Goal: Information Seeking & Learning: Learn about a topic

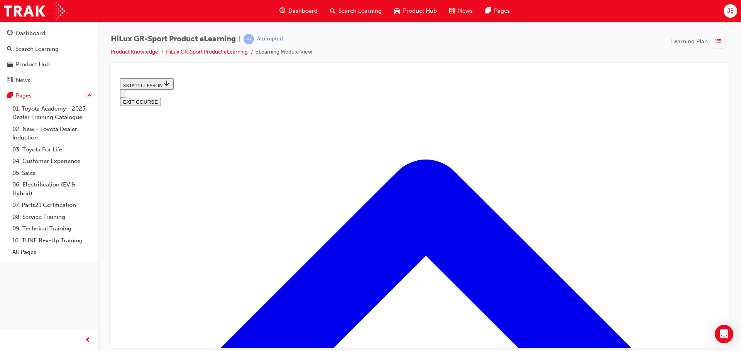
scroll to position [371, 0]
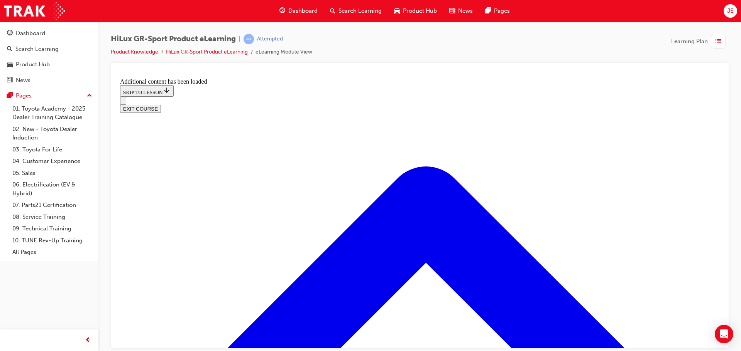
scroll to position [729, 0]
drag, startPoint x: 355, startPoint y: 240, endPoint x: 385, endPoint y: 201, distance: 49.5
drag, startPoint x: 345, startPoint y: 275, endPoint x: 380, endPoint y: 234, distance: 53.9
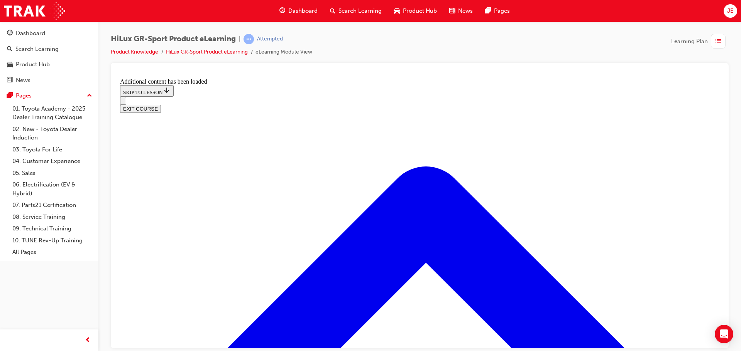
drag, startPoint x: 344, startPoint y: 279, endPoint x: 387, endPoint y: 274, distance: 43.4
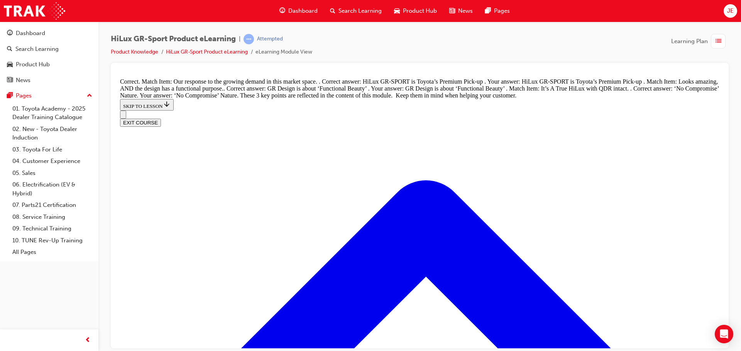
scroll to position [884, 0]
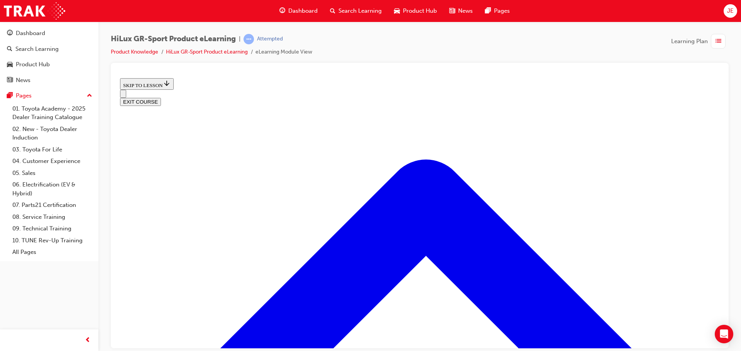
scroll to position [294, 0]
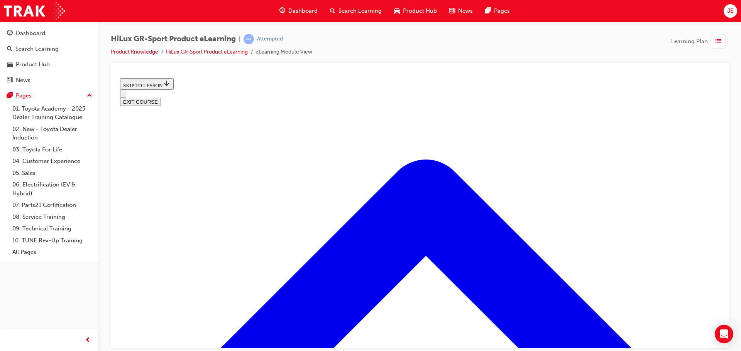
scroll to position [67, 0]
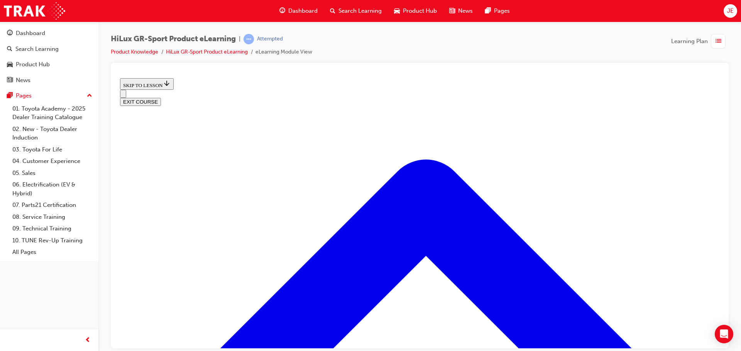
scroll to position [446, 0]
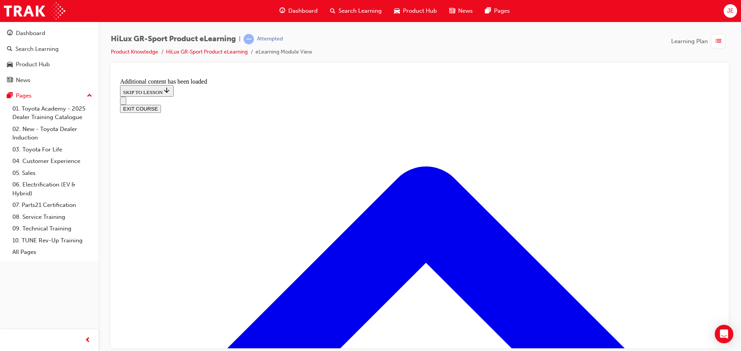
scroll to position [645, 0]
radio input "true"
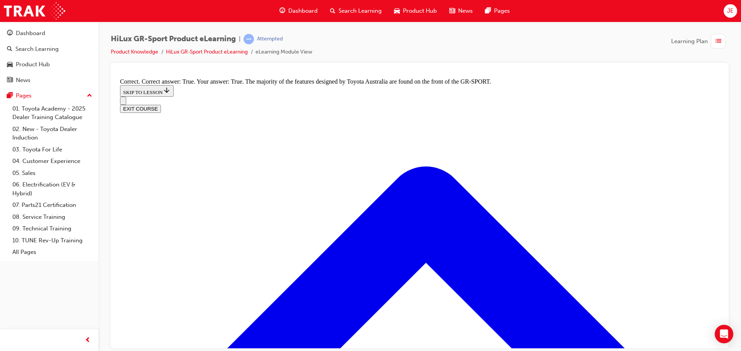
scroll to position [993, 0]
radio input "true"
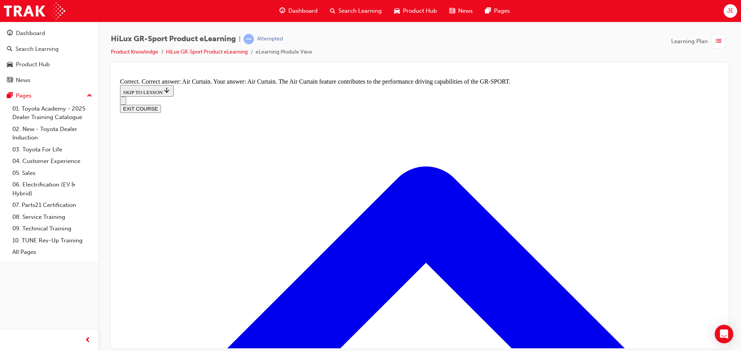
scroll to position [1340, 0]
radio input "true"
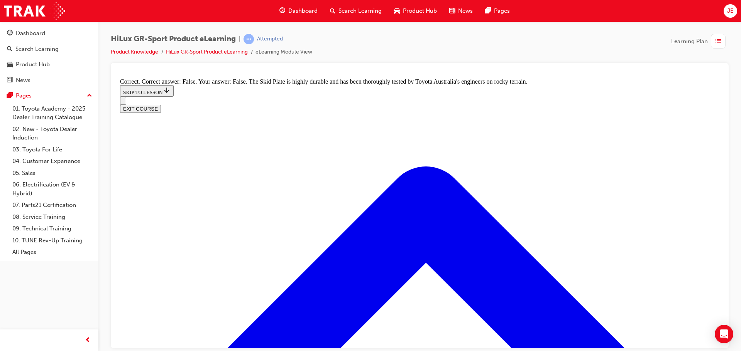
scroll to position [1464, 0]
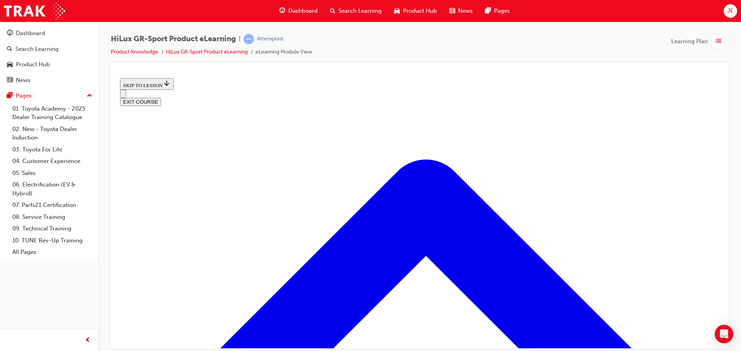
scroll to position [63, 0]
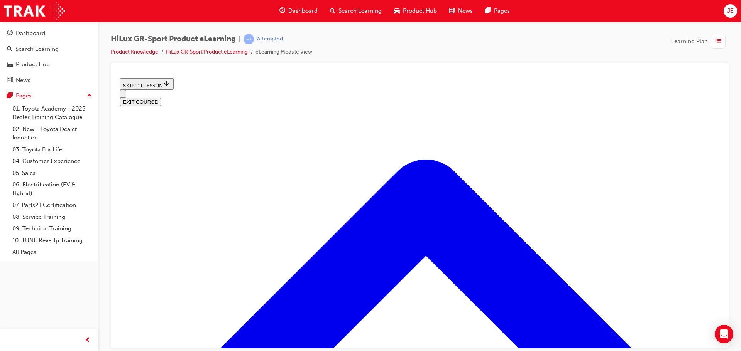
scroll to position [121, 0]
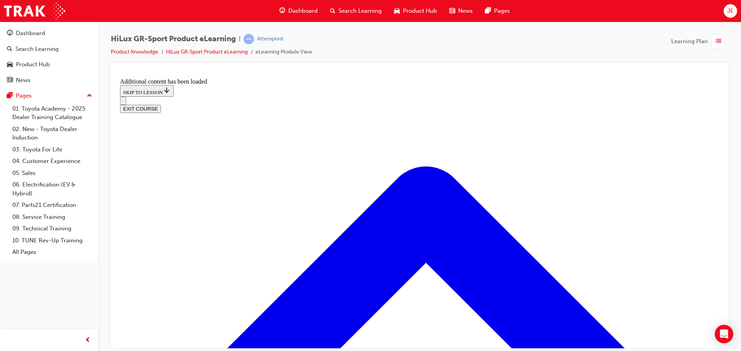
scroll to position [413, 0]
radio input "true"
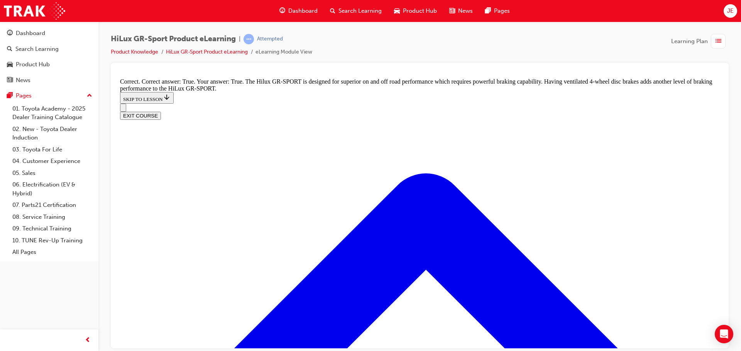
scroll to position [585, 0]
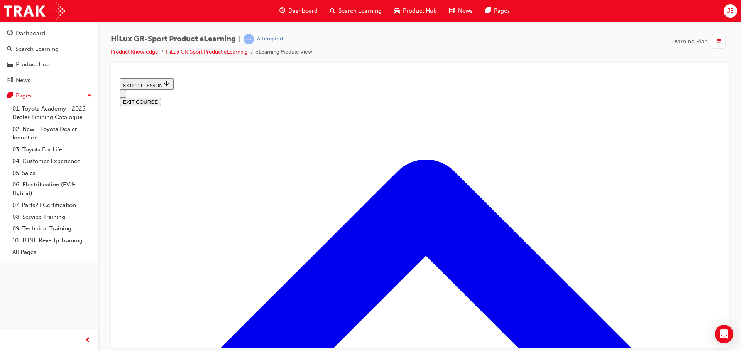
scroll to position [728, 0]
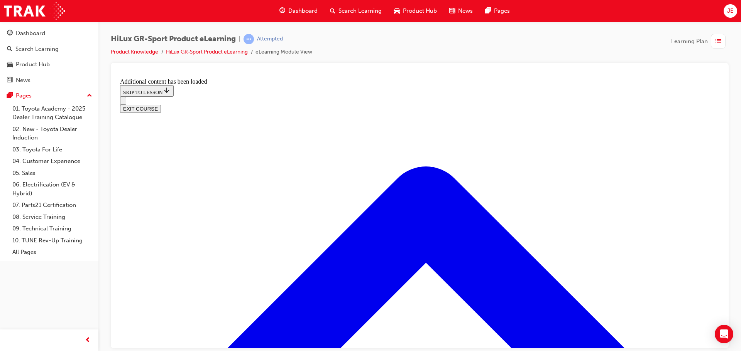
scroll to position [928, 0]
checkbox input "true"
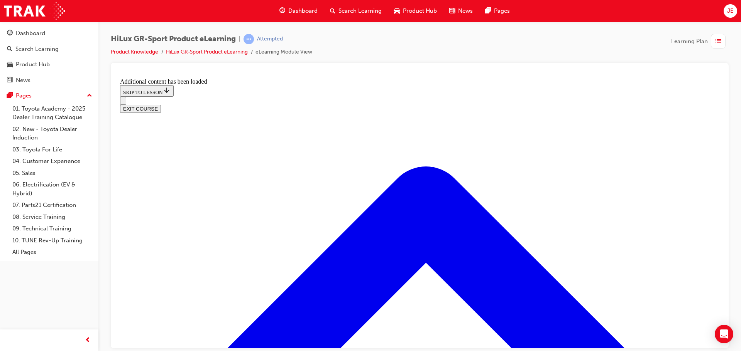
checkbox input "true"
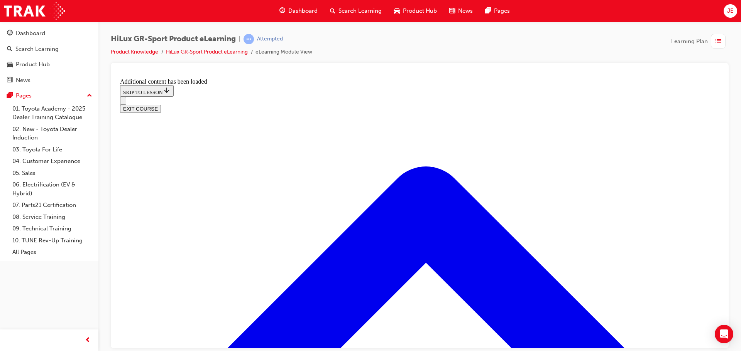
checkbox input "true"
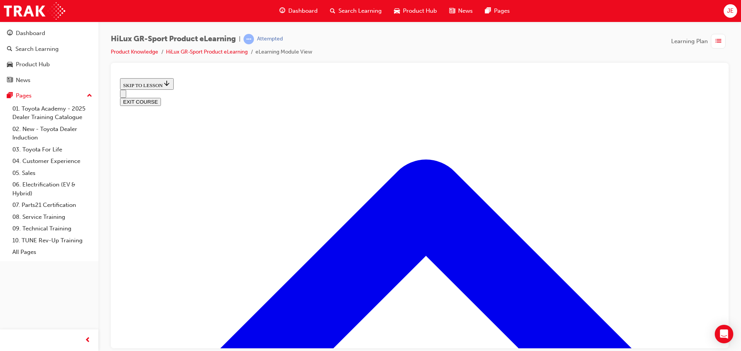
scroll to position [255, 0]
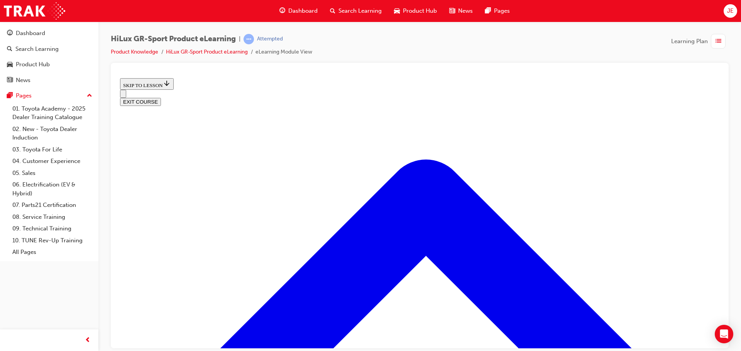
scroll to position [3, 0]
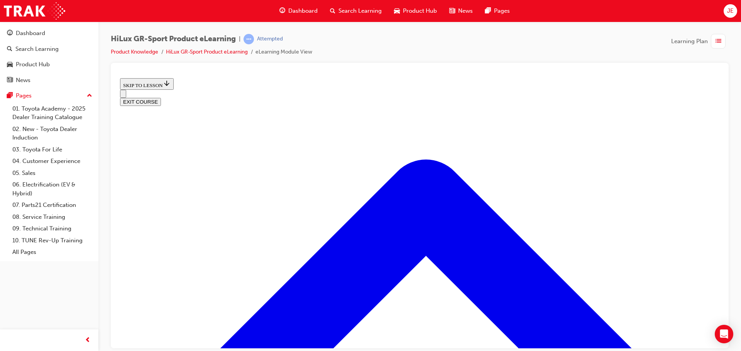
scroll to position [6, 0]
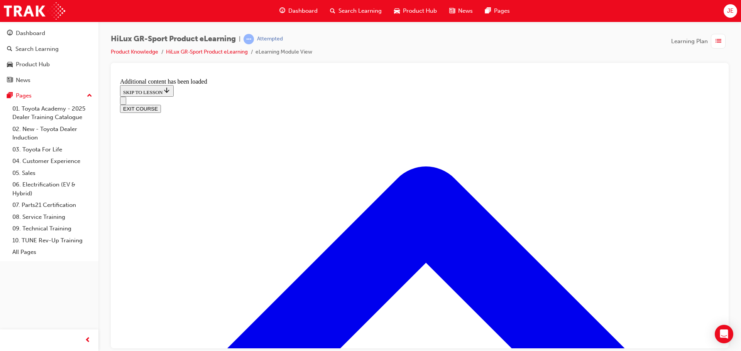
scroll to position [656, 0]
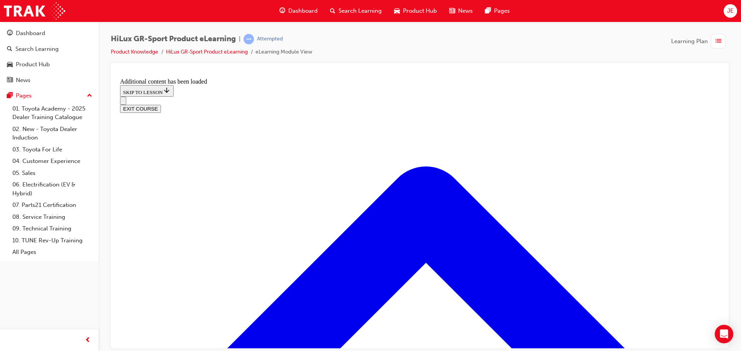
scroll to position [774, 0]
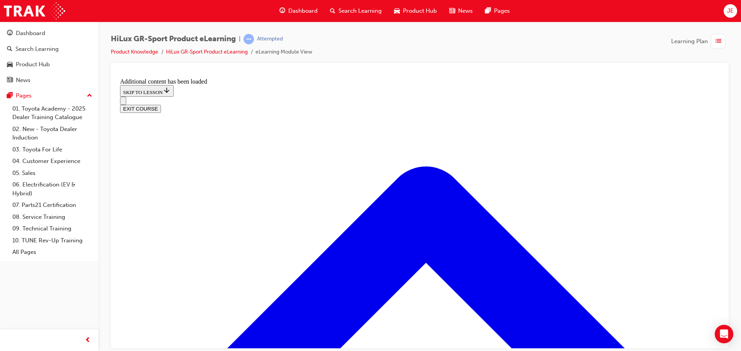
checkbox input "true"
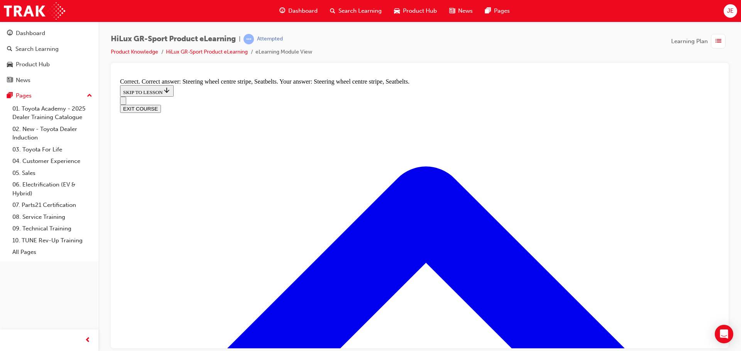
scroll to position [1275, 0]
radio input "true"
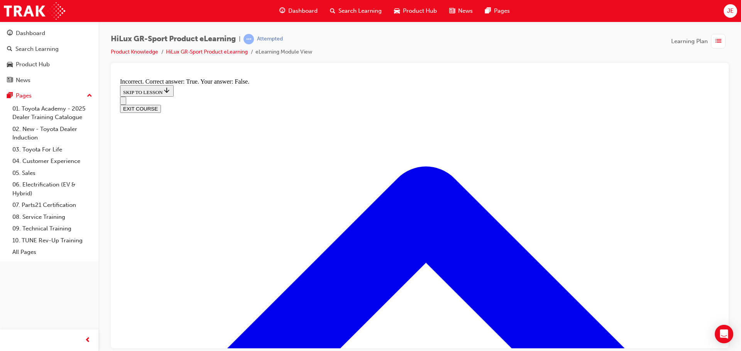
radio input "true"
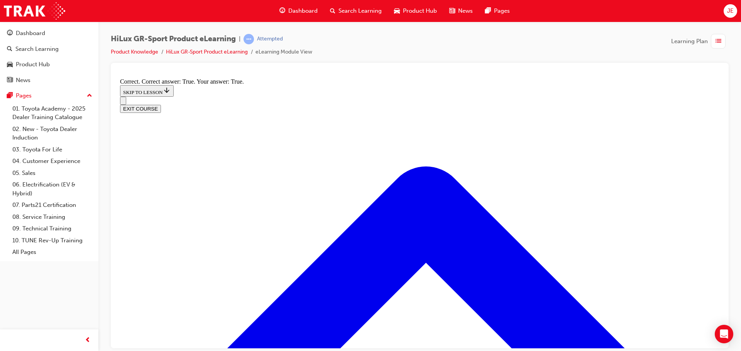
scroll to position [1342, 0]
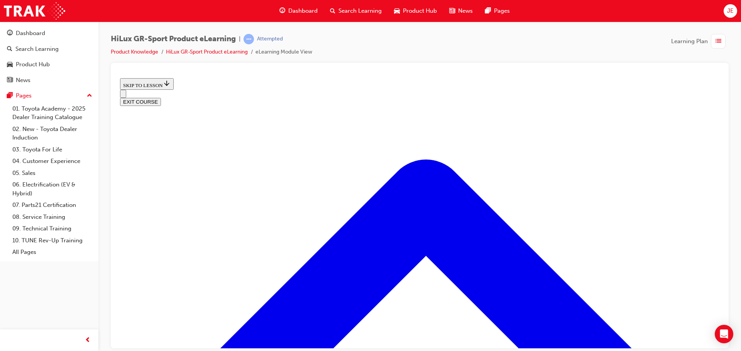
scroll to position [326, 0]
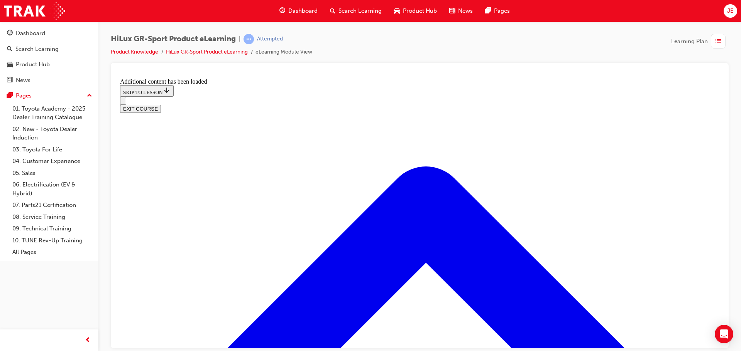
scroll to position [525, 0]
radio input "true"
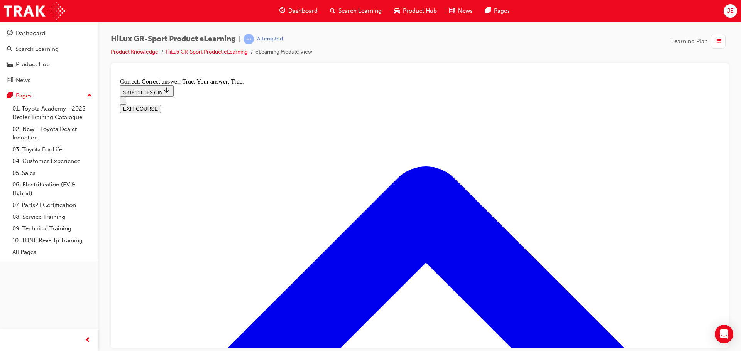
scroll to position [622, 0]
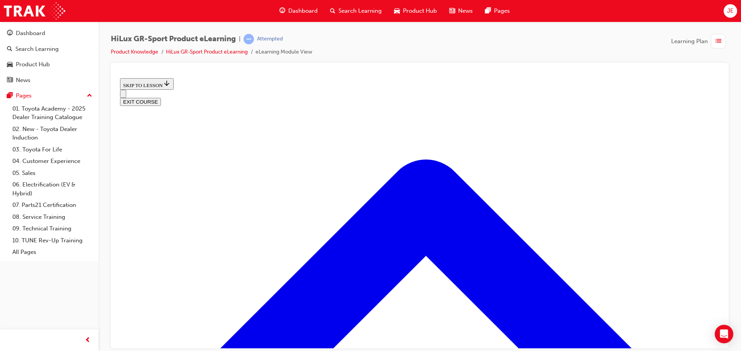
scroll to position [1007, 0]
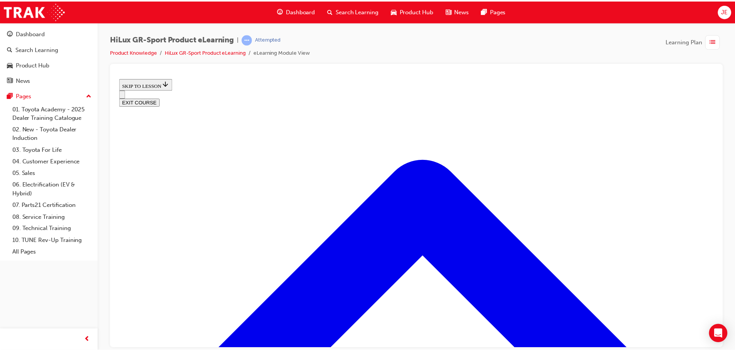
scroll to position [109, 0]
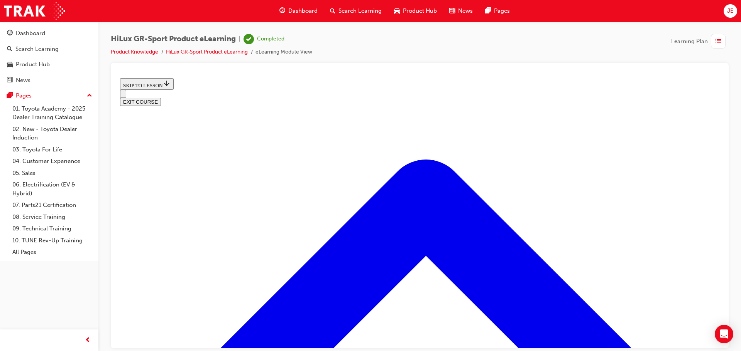
click at [161, 98] on button "EXIT COURSE" at bounding box center [140, 102] width 41 height 8
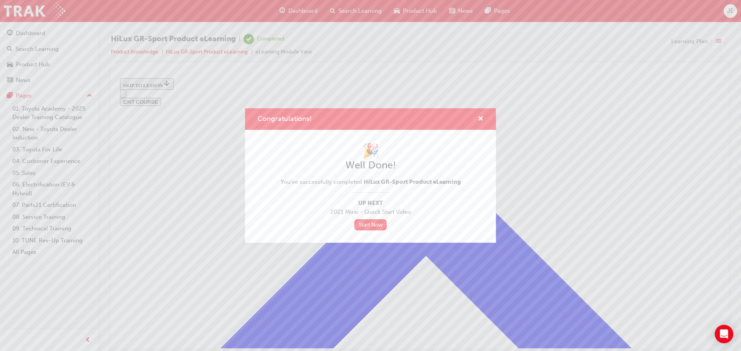
click at [343, 87] on div "Congratulations! 🎉 Well Done! You've successfully completed HiLux GR-Sport Prod…" at bounding box center [370, 175] width 741 height 351
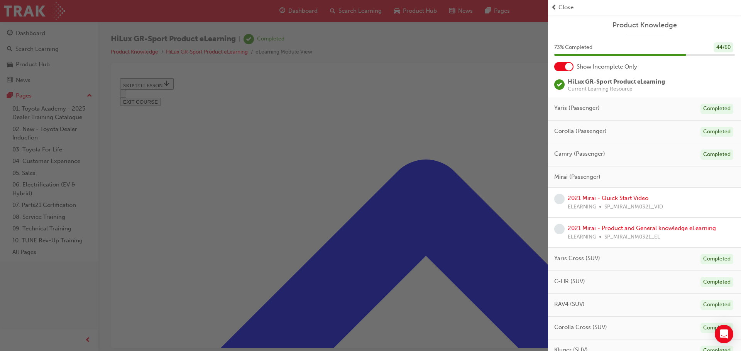
click at [567, 8] on span "Close" at bounding box center [565, 7] width 15 height 9
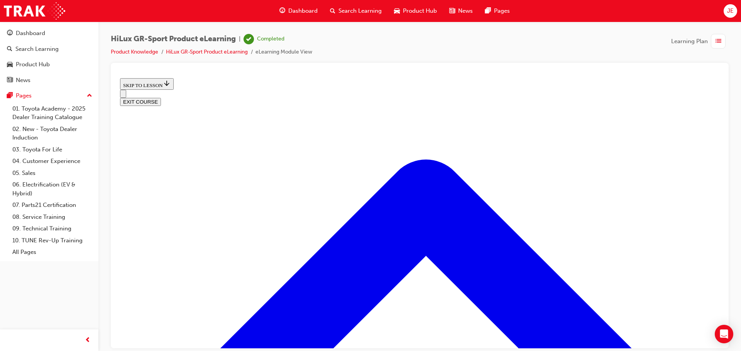
click at [292, 10] on span "Dashboard" at bounding box center [302, 11] width 29 height 9
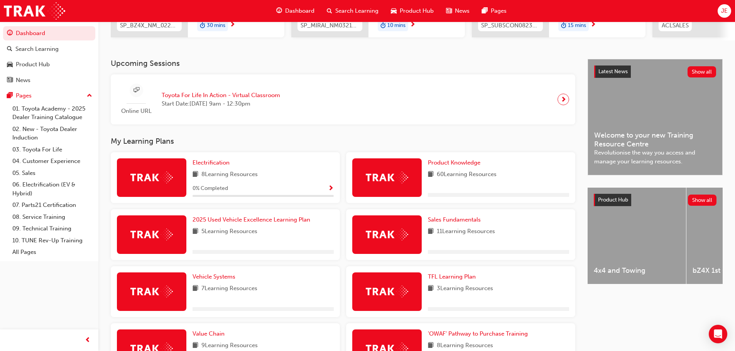
scroll to position [154, 0]
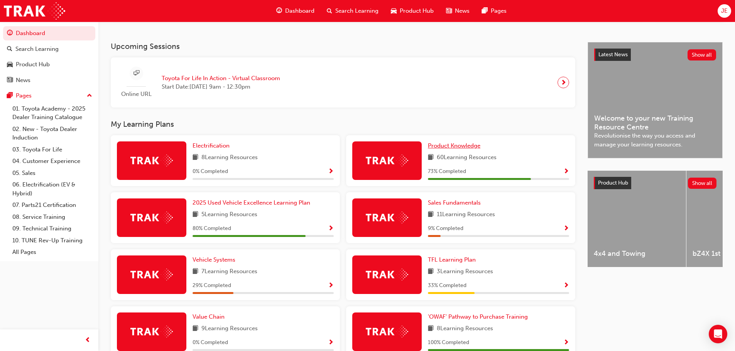
click at [460, 148] on span "Product Knowledge" at bounding box center [454, 145] width 52 height 7
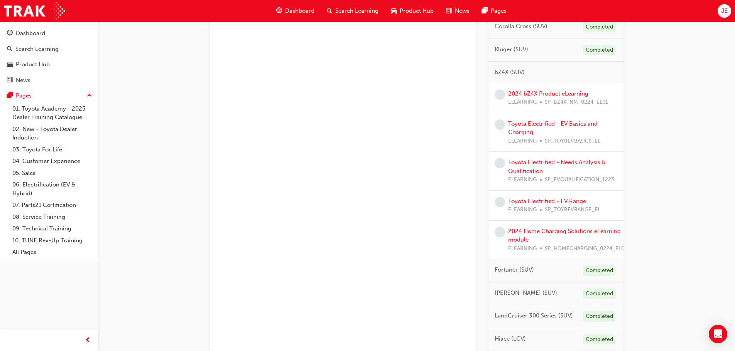
scroll to position [315, 0]
click at [550, 96] on link "2024 bZ4X Product eLearning" at bounding box center [548, 94] width 80 height 7
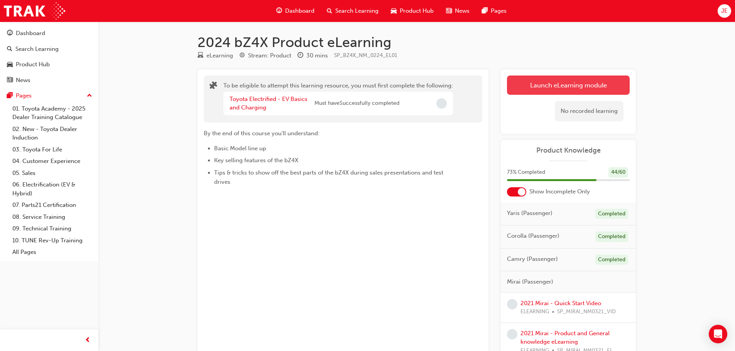
click at [540, 84] on button "Launch eLearning module" at bounding box center [568, 85] width 123 height 19
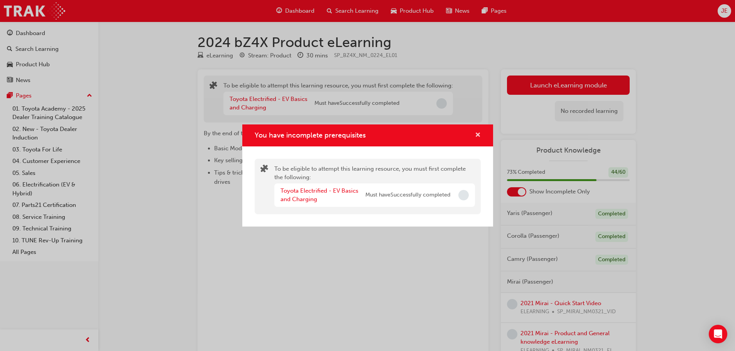
click at [478, 133] on span "cross-icon" at bounding box center [478, 135] width 6 height 7
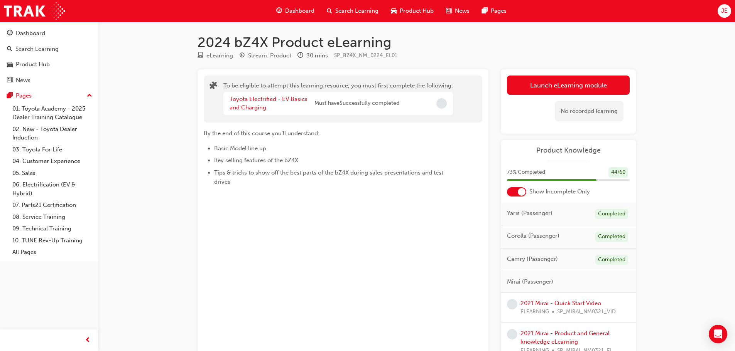
click at [296, 12] on span "Dashboard" at bounding box center [299, 11] width 29 height 9
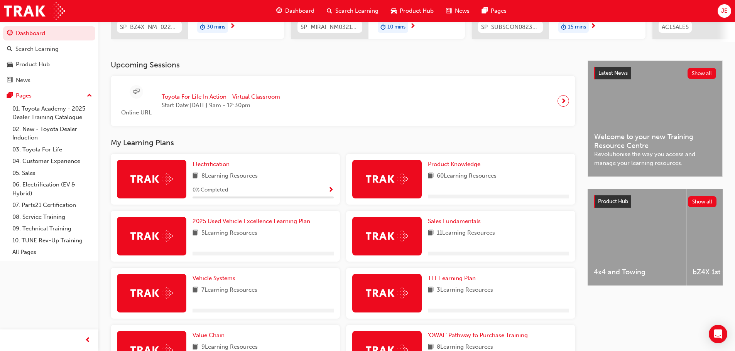
scroll to position [154, 0]
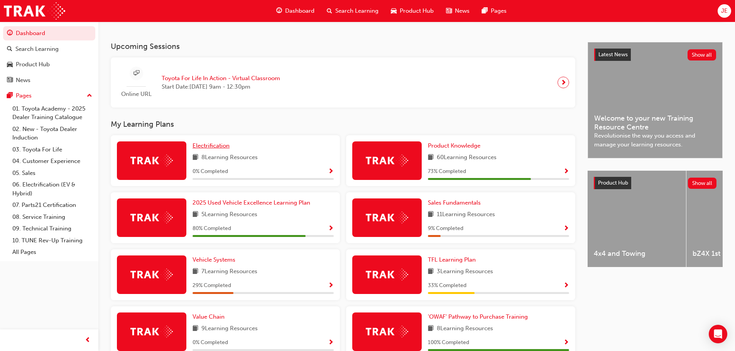
click at [212, 148] on span "Electrification" at bounding box center [211, 145] width 37 height 7
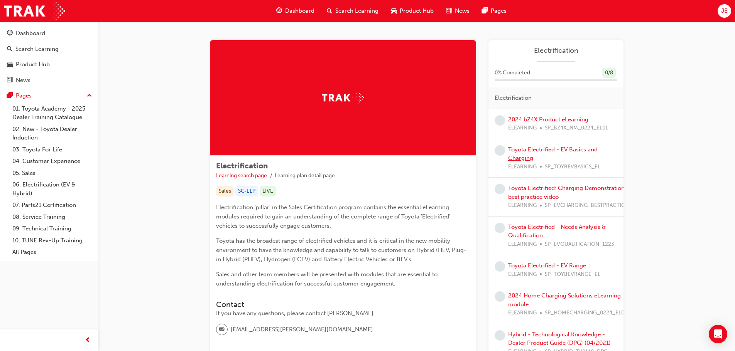
click at [517, 151] on link "Toyota Electrified - EV Basics and Charging" at bounding box center [553, 154] width 90 height 16
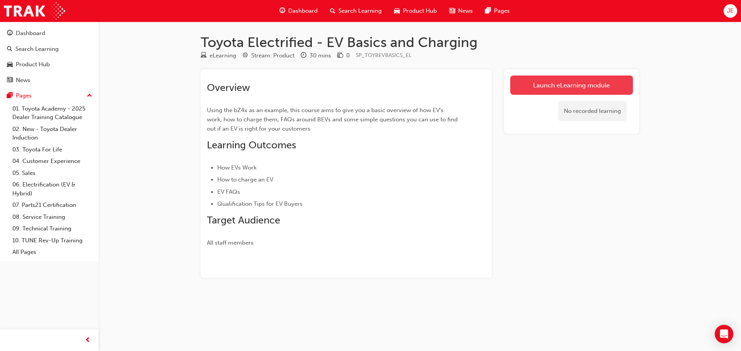
click at [538, 85] on link "Launch eLearning module" at bounding box center [571, 85] width 123 height 19
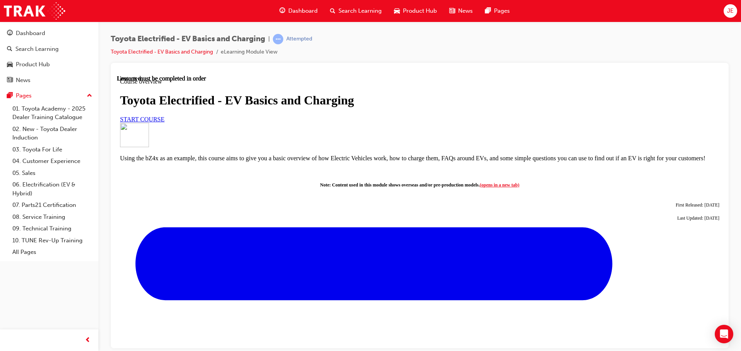
scroll to position [39, 0]
click at [164, 122] on span "START COURSE" at bounding box center [142, 119] width 44 height 7
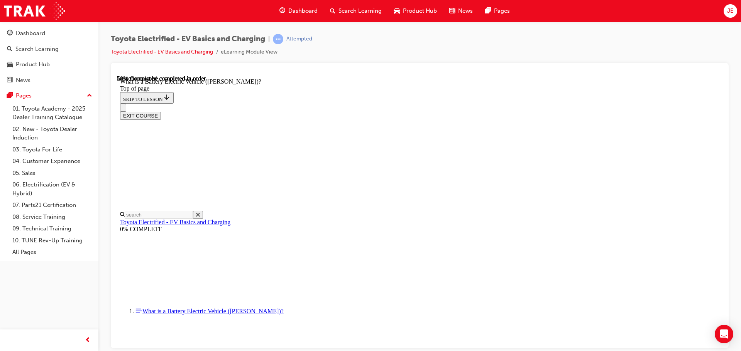
scroll to position [810, 0]
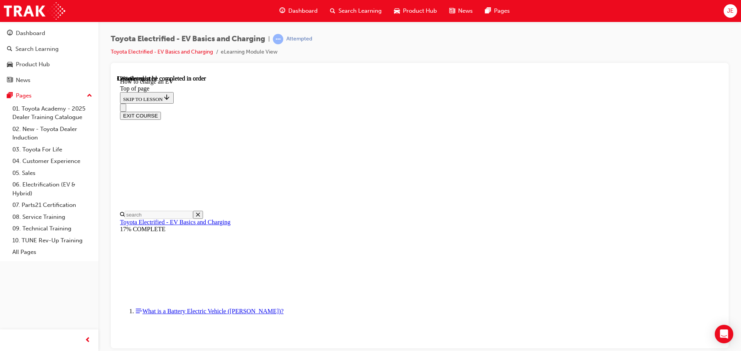
scroll to position [526, 0]
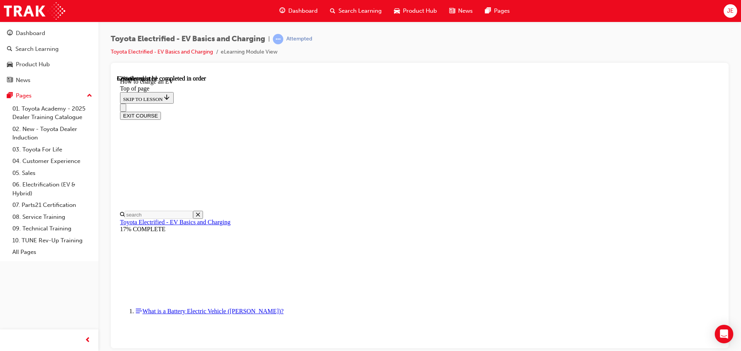
scroll to position [2185, 0]
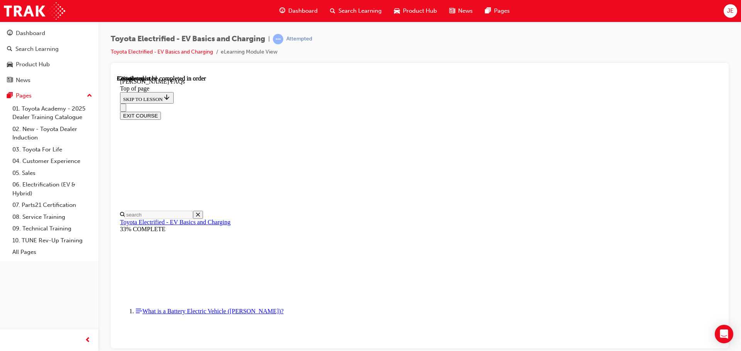
scroll to position [294, 0]
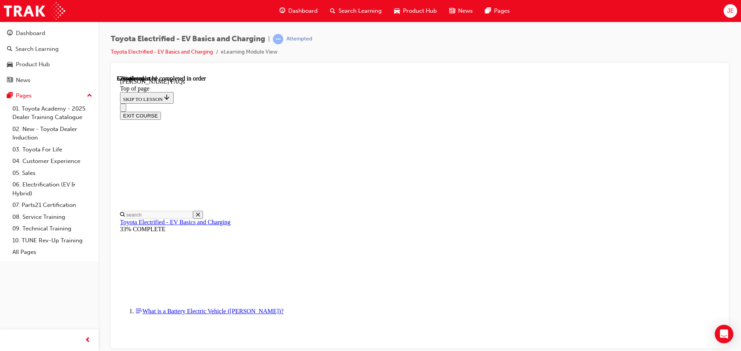
scroll to position [1373, 0]
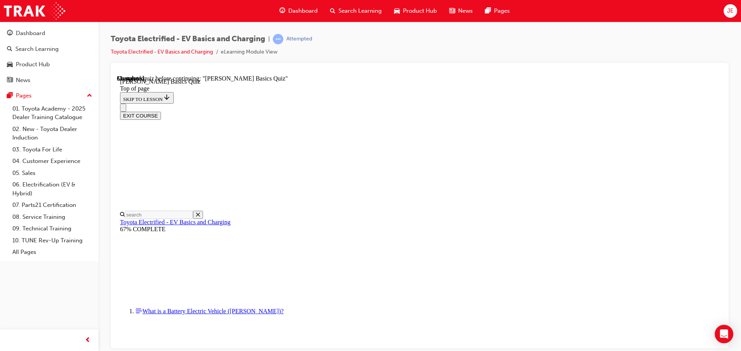
scroll to position [24, 0]
drag, startPoint x: 391, startPoint y: 163, endPoint x: 595, endPoint y: 162, distance: 203.7
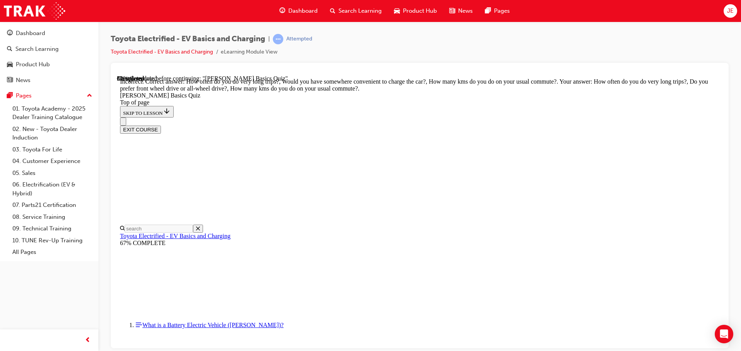
scroll to position [146, 0]
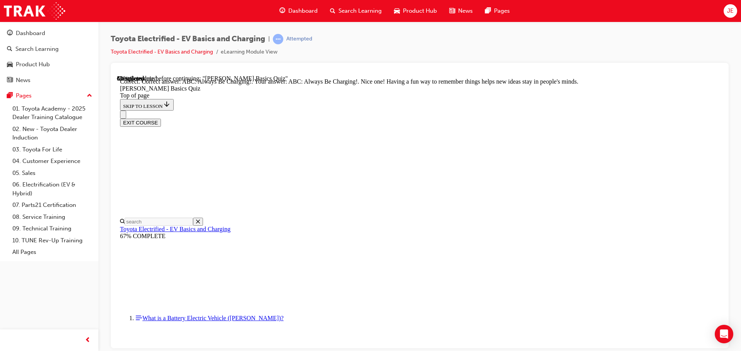
scroll to position [163, 0]
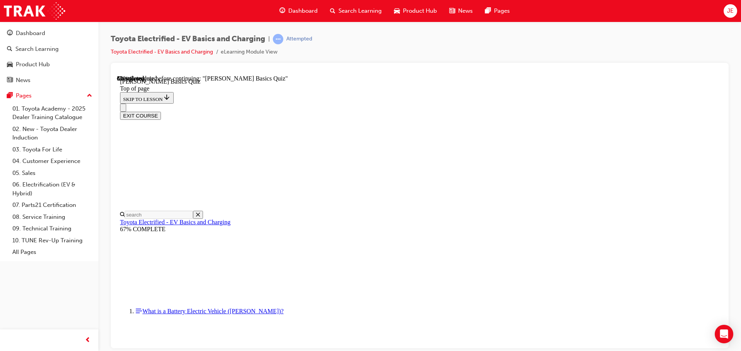
scroll to position [139, 0]
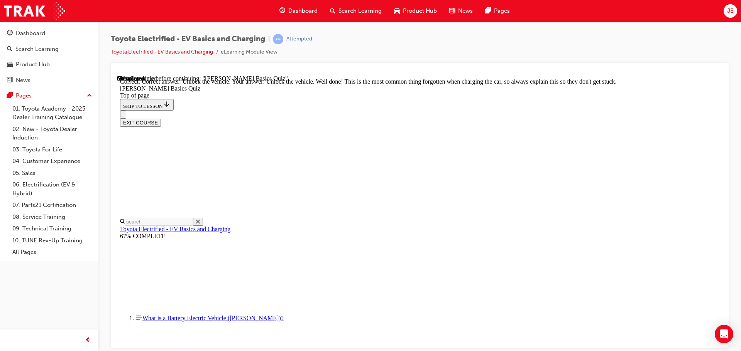
scroll to position [263, 0]
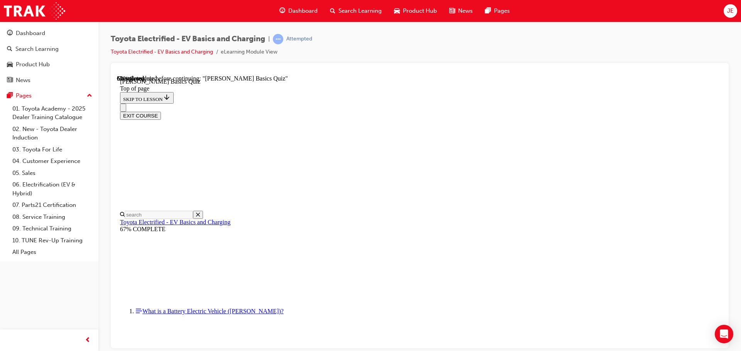
scroll to position [24, 0]
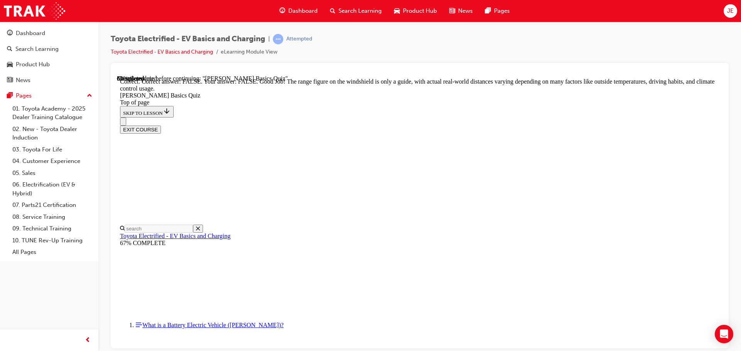
scroll to position [141, 0]
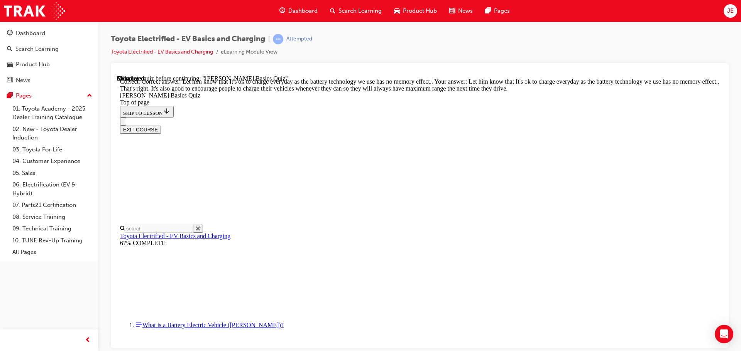
scroll to position [156, 0]
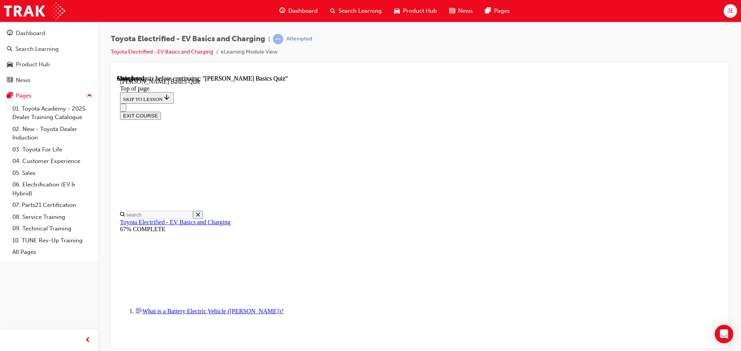
scroll to position [145, 0]
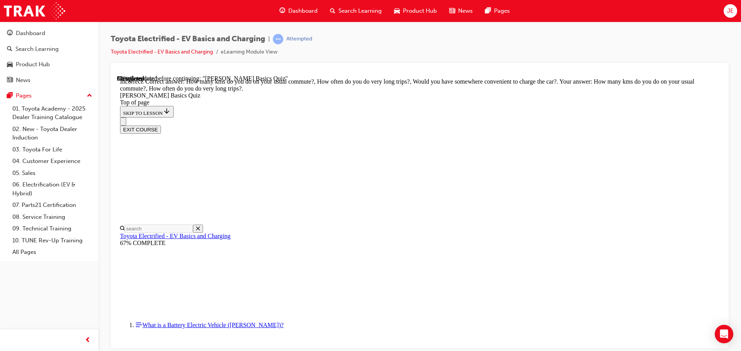
scroll to position [146, 0]
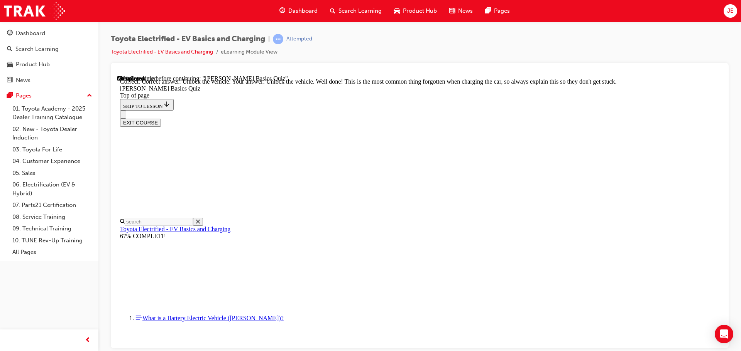
scroll to position [263, 0]
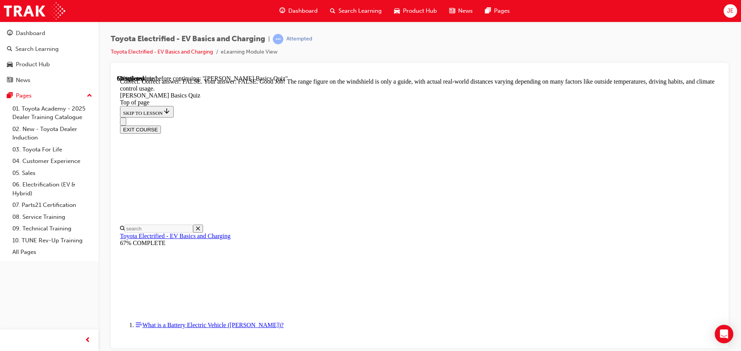
scroll to position [141, 0]
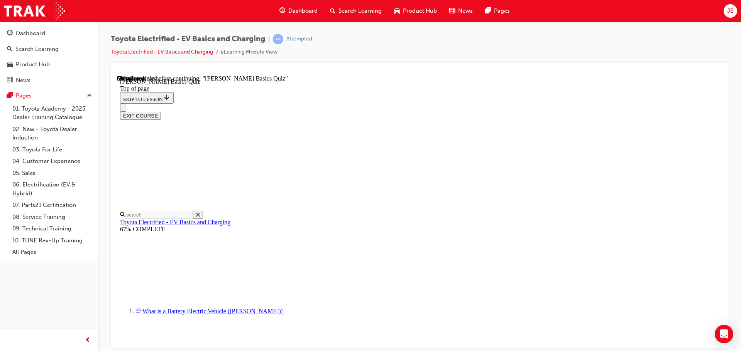
scroll to position [24, 0]
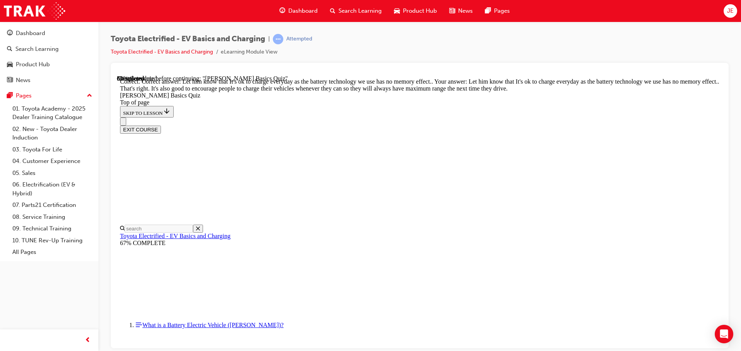
scroll to position [156, 0]
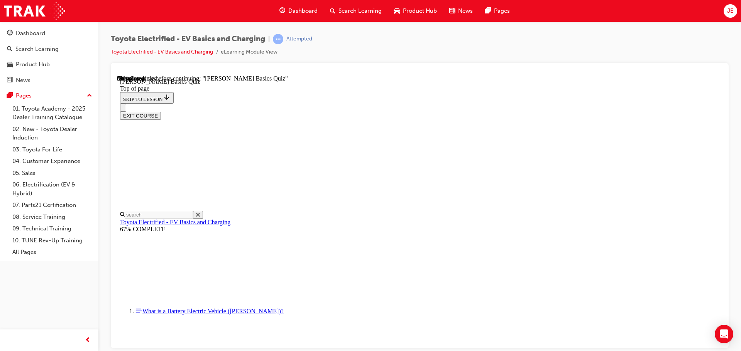
scroll to position [24, 0]
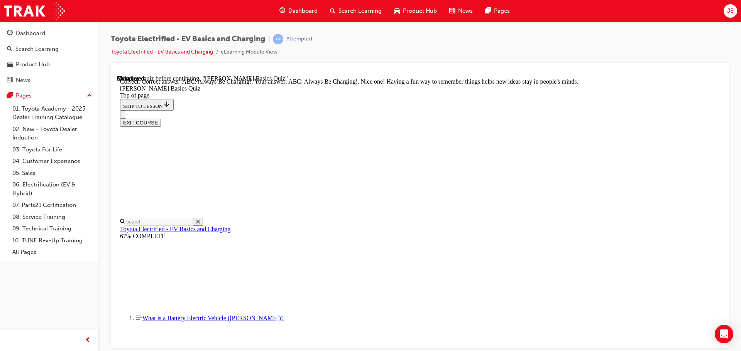
scroll to position [163, 0]
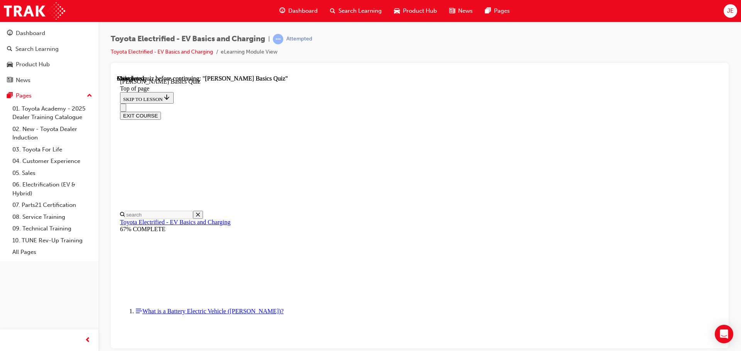
scroll to position [145, 0]
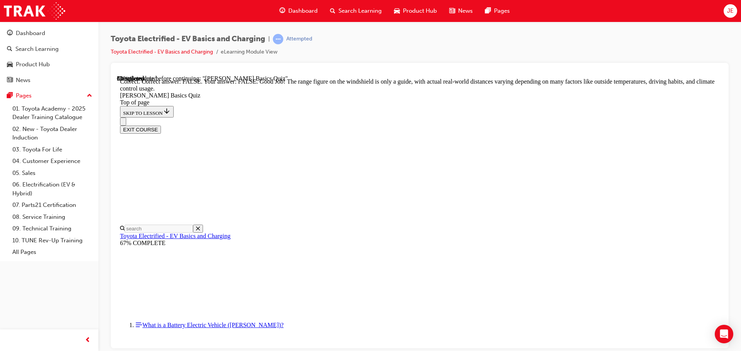
scroll to position [141, 0]
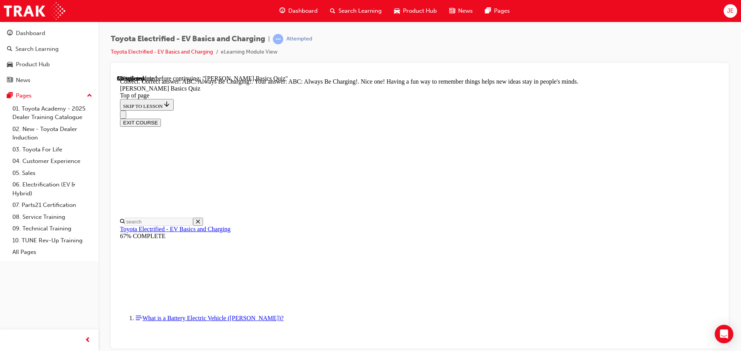
scroll to position [163, 0]
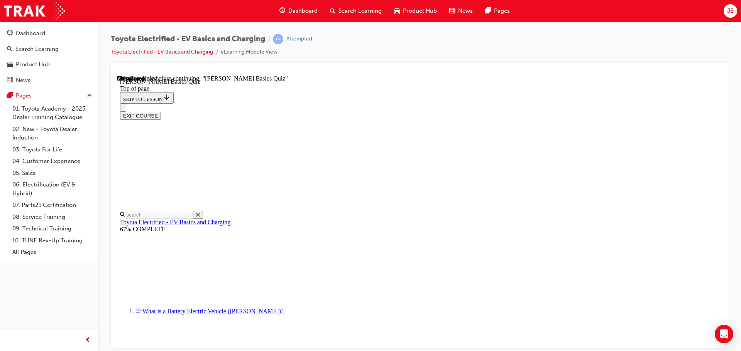
scroll to position [24, 0]
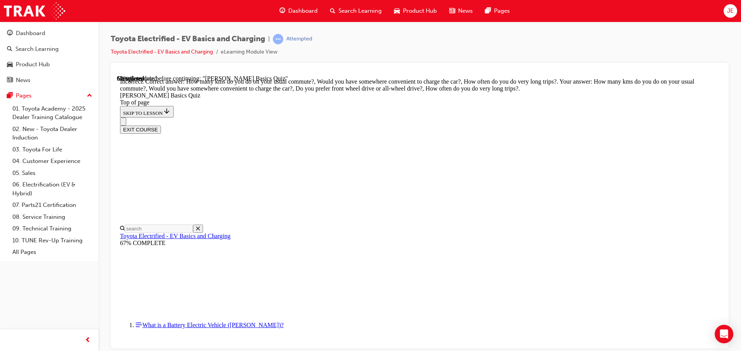
scroll to position [146, 0]
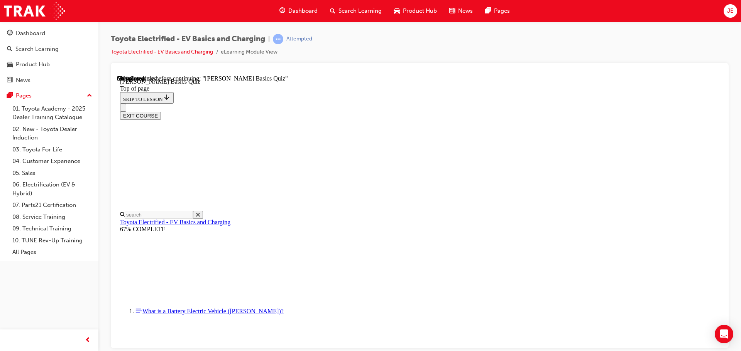
scroll to position [179, 0]
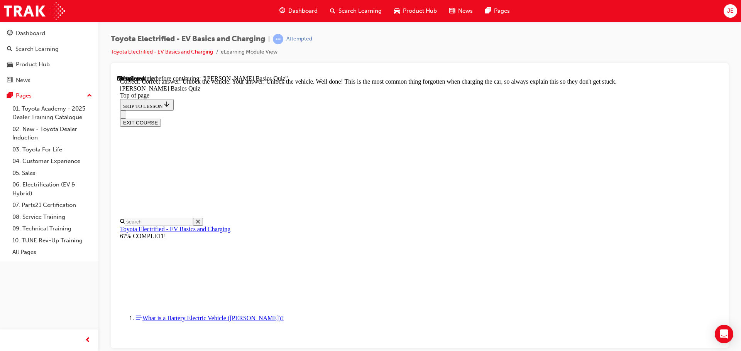
scroll to position [263, 0]
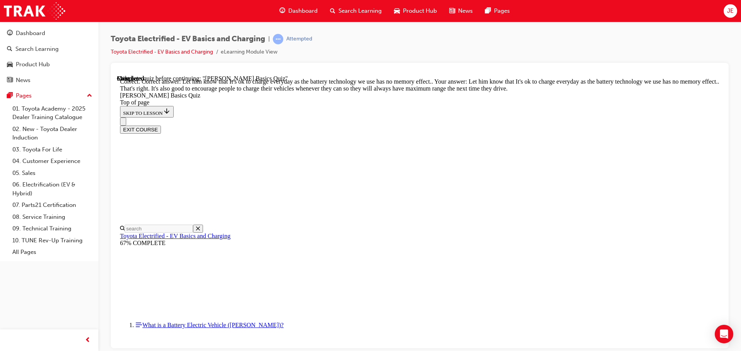
scroll to position [156, 0]
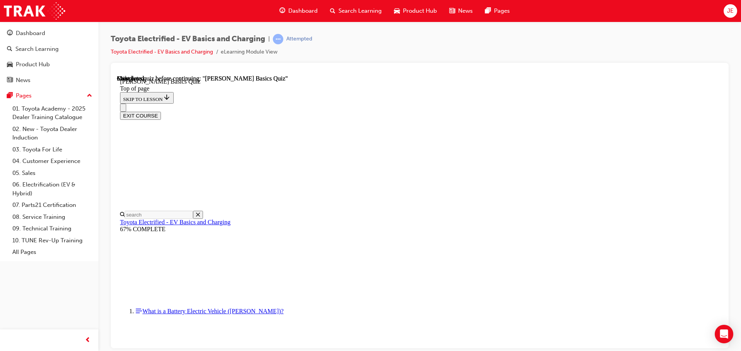
scroll to position [145, 0]
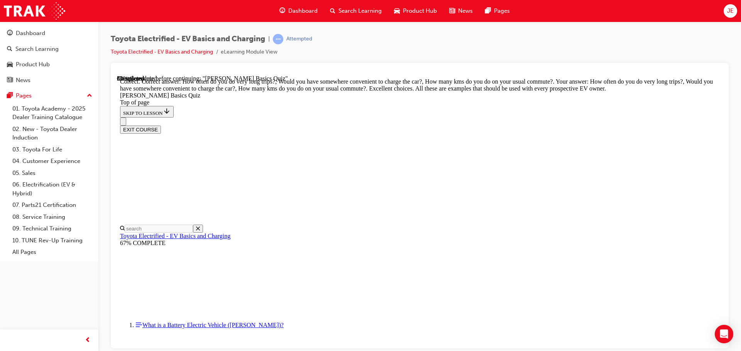
scroll to position [194, 0]
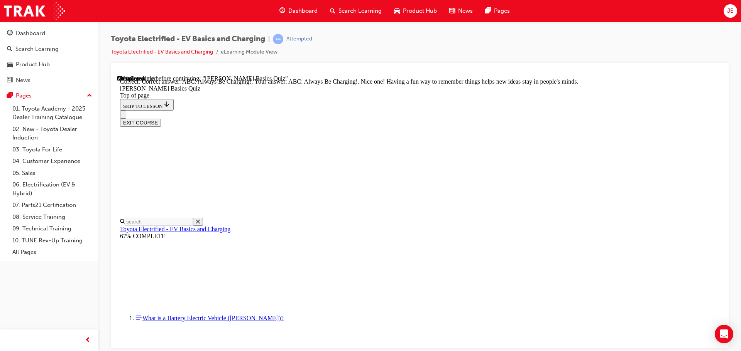
scroll to position [163, 0]
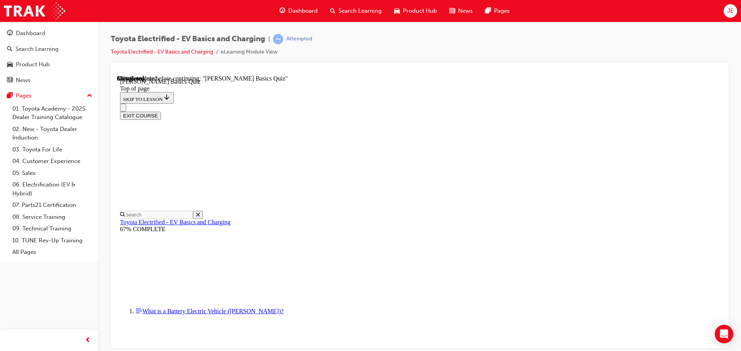
scroll to position [24, 0]
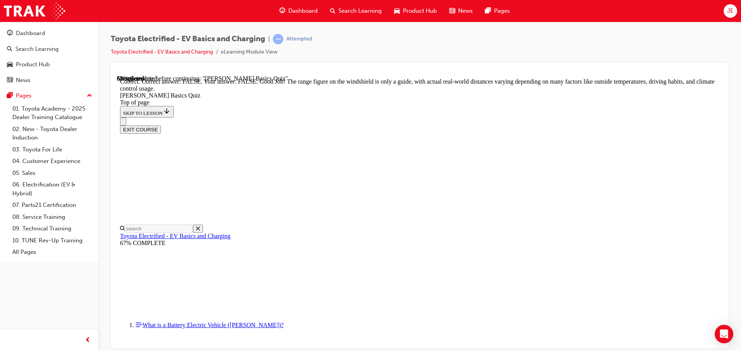
scroll to position [141, 0]
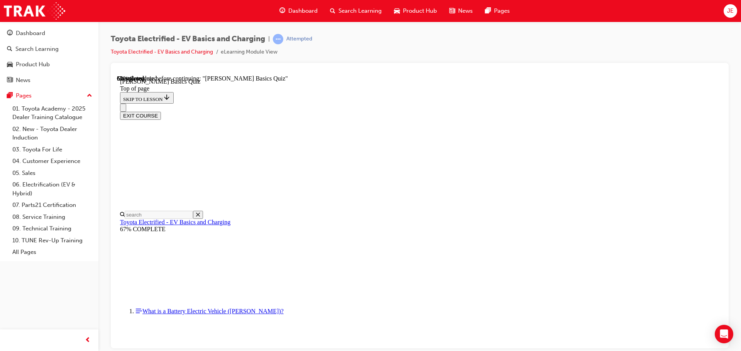
scroll to position [139, 0]
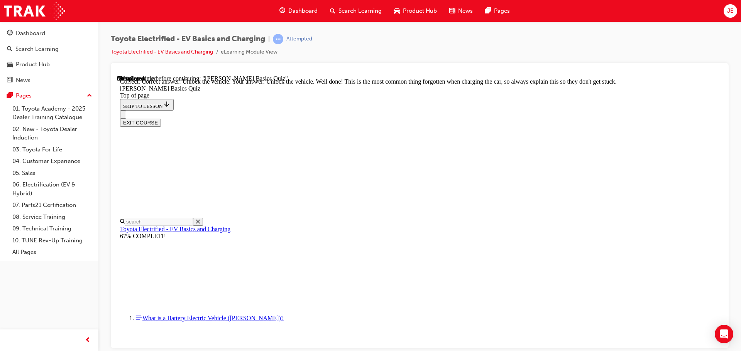
scroll to position [263, 0]
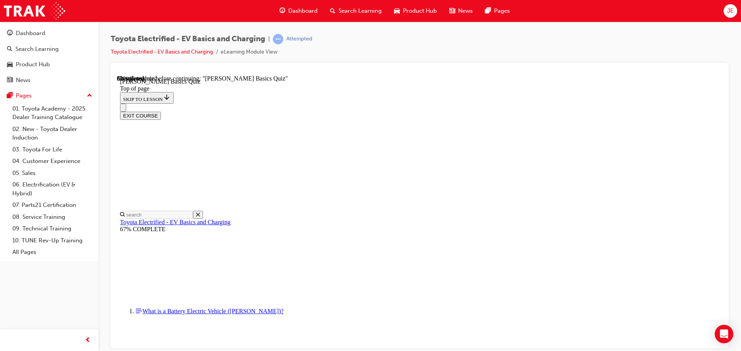
scroll to position [24, 0]
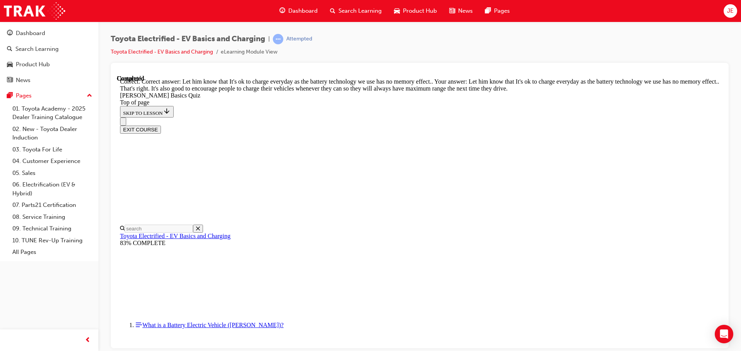
scroll to position [156, 0]
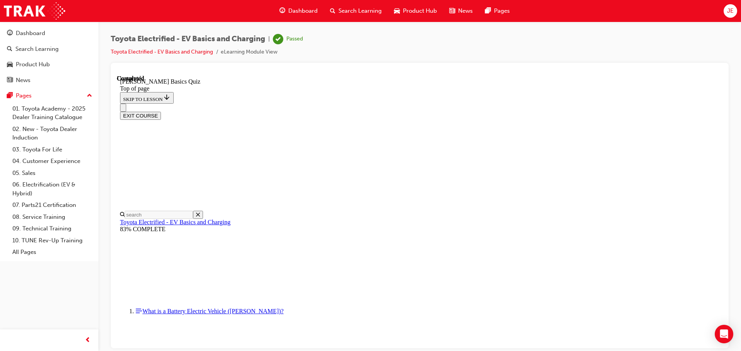
scroll to position [145, 0]
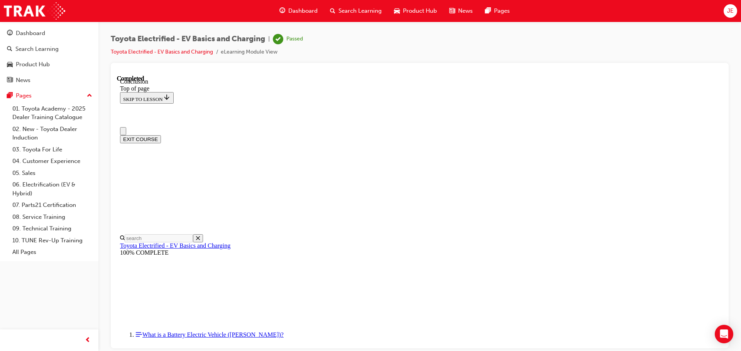
scroll to position [0, 0]
click at [161, 135] on button "EXIT COURSE" at bounding box center [140, 139] width 41 height 8
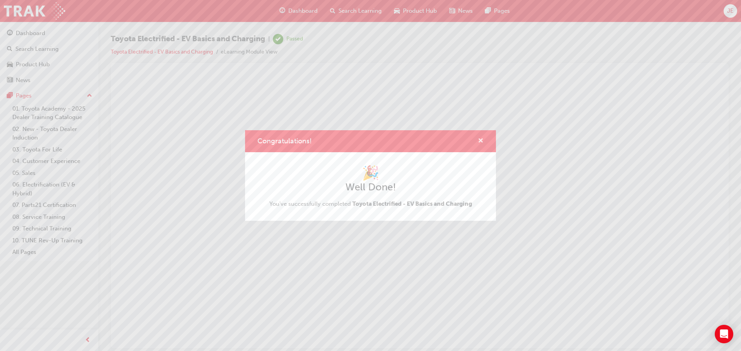
click at [480, 139] on span "cross-icon" at bounding box center [481, 141] width 6 height 7
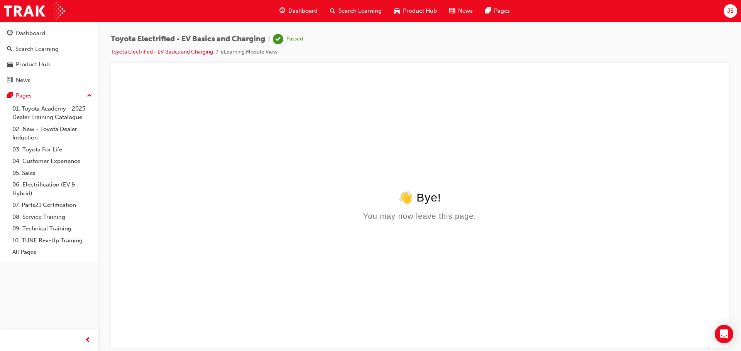
click at [303, 7] on span "Dashboard" at bounding box center [302, 11] width 29 height 9
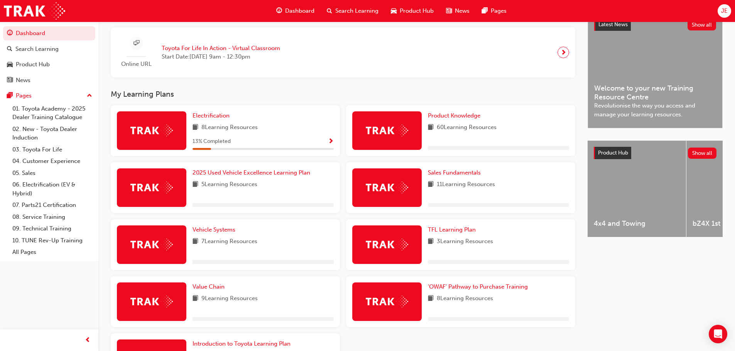
scroll to position [193, 0]
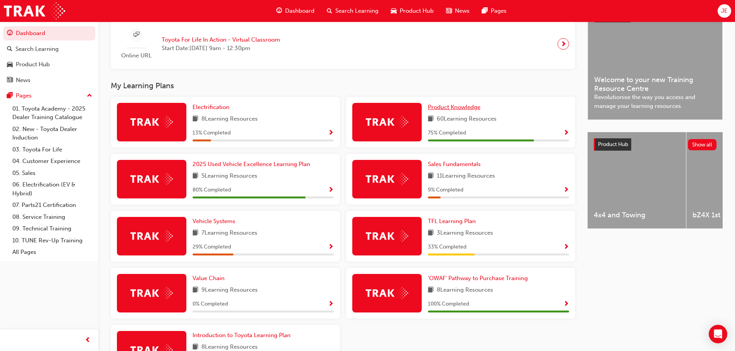
click at [451, 109] on span "Product Knowledge" at bounding box center [454, 107] width 52 height 7
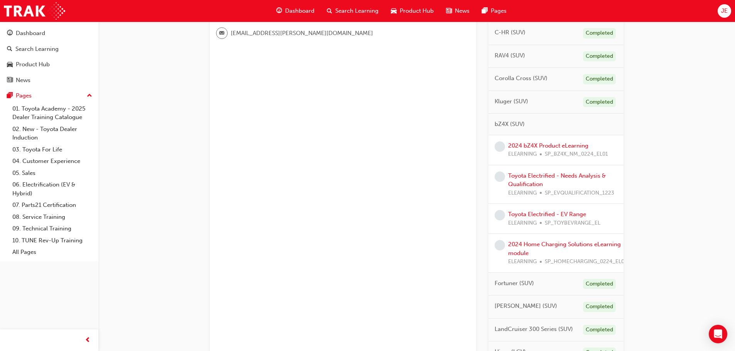
scroll to position [270, 0]
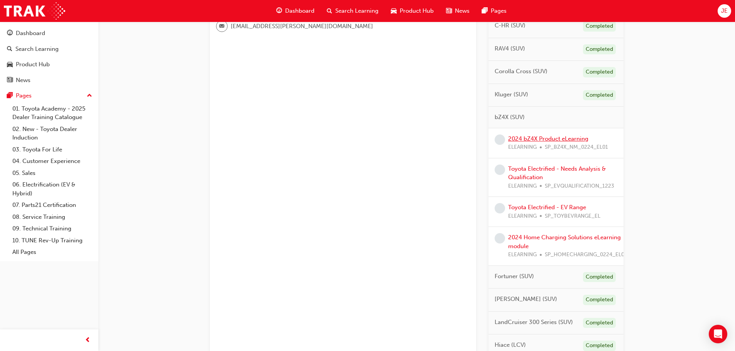
click at [560, 139] on link "2024 bZ4X Product eLearning" at bounding box center [548, 138] width 80 height 7
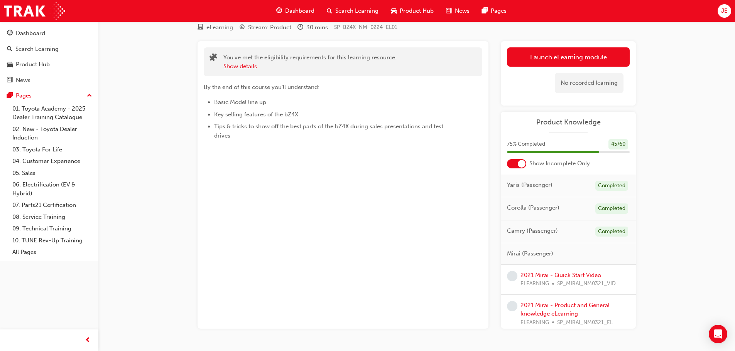
scroll to position [50, 0]
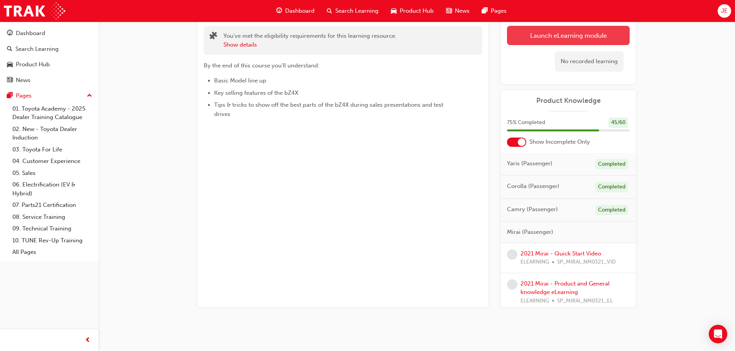
click at [559, 35] on link "Launch eLearning module" at bounding box center [568, 35] width 123 height 19
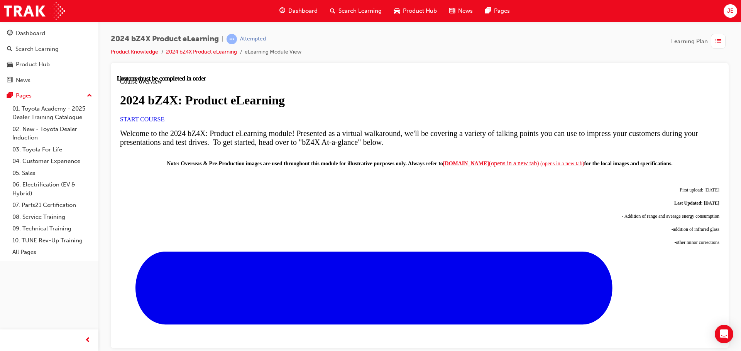
scroll to position [77, 0]
